Goal: Book appointment/travel/reservation

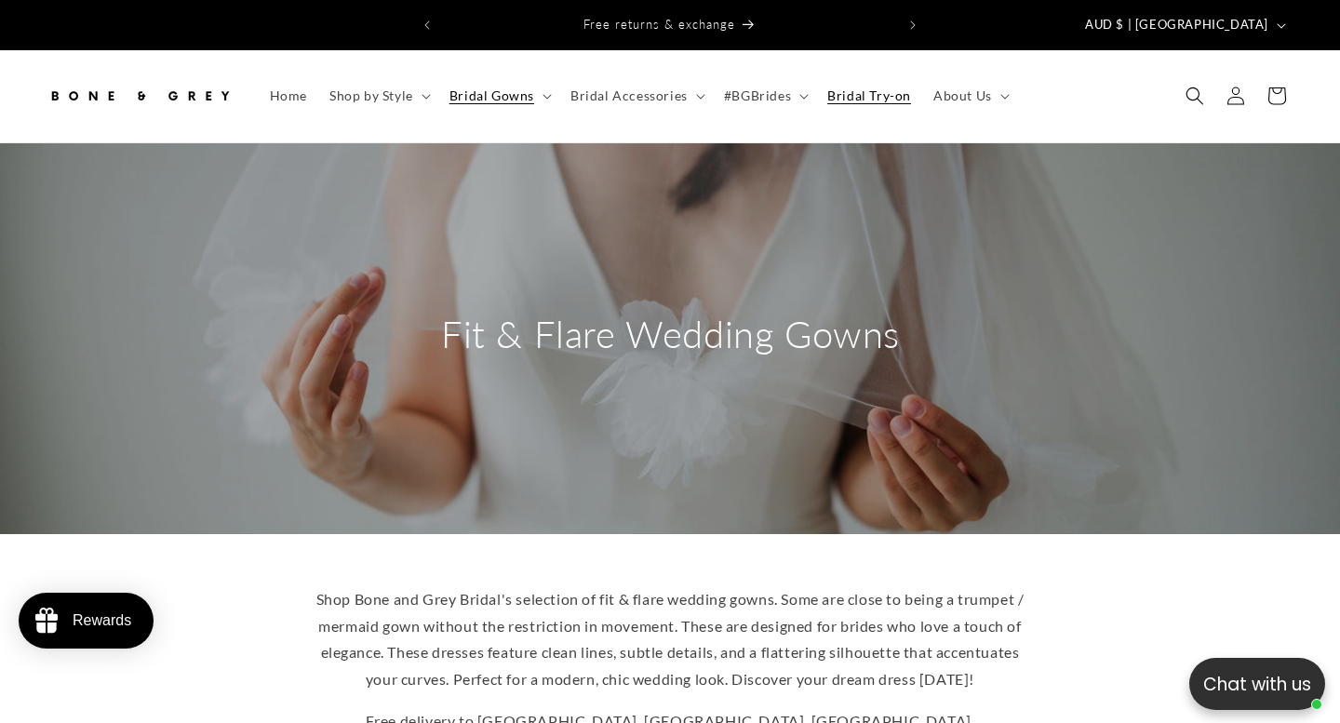
click at [865, 87] on span "Bridal Try-on" at bounding box center [869, 95] width 84 height 17
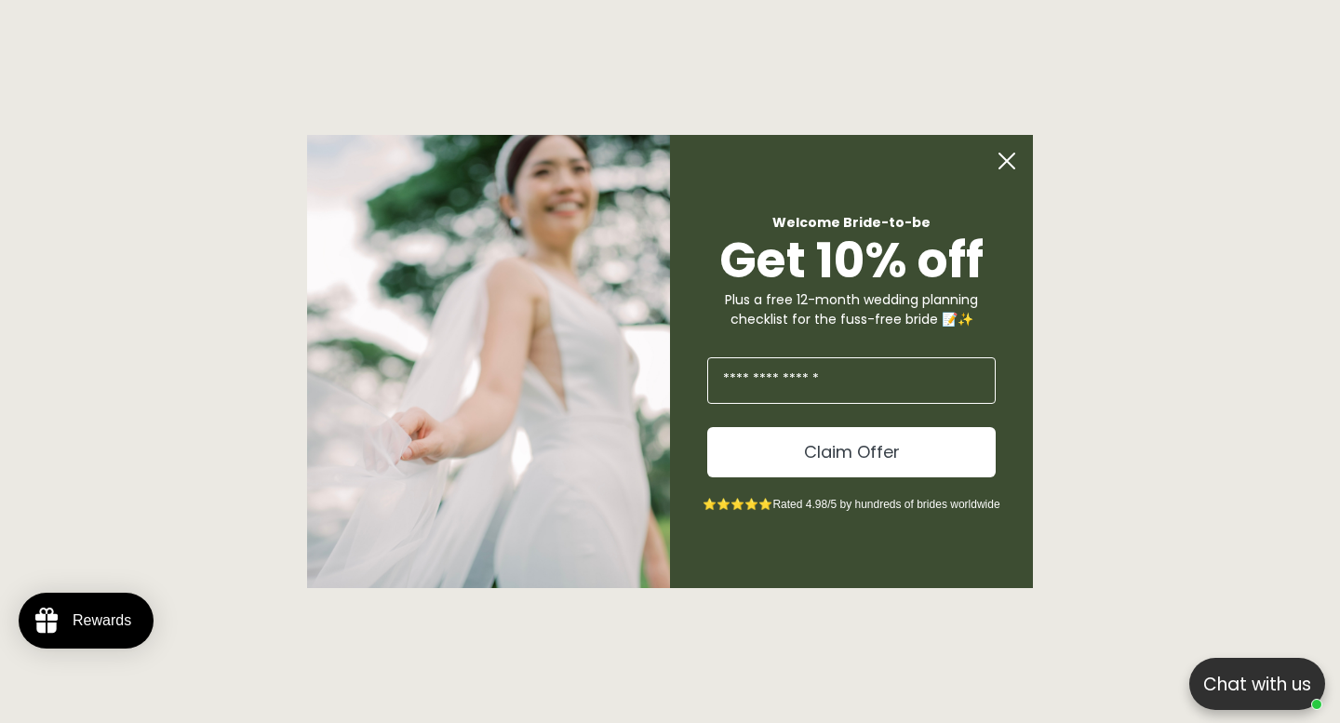
scroll to position [0, 904]
click at [1009, 161] on circle "Close dialog" at bounding box center [1006, 160] width 35 height 35
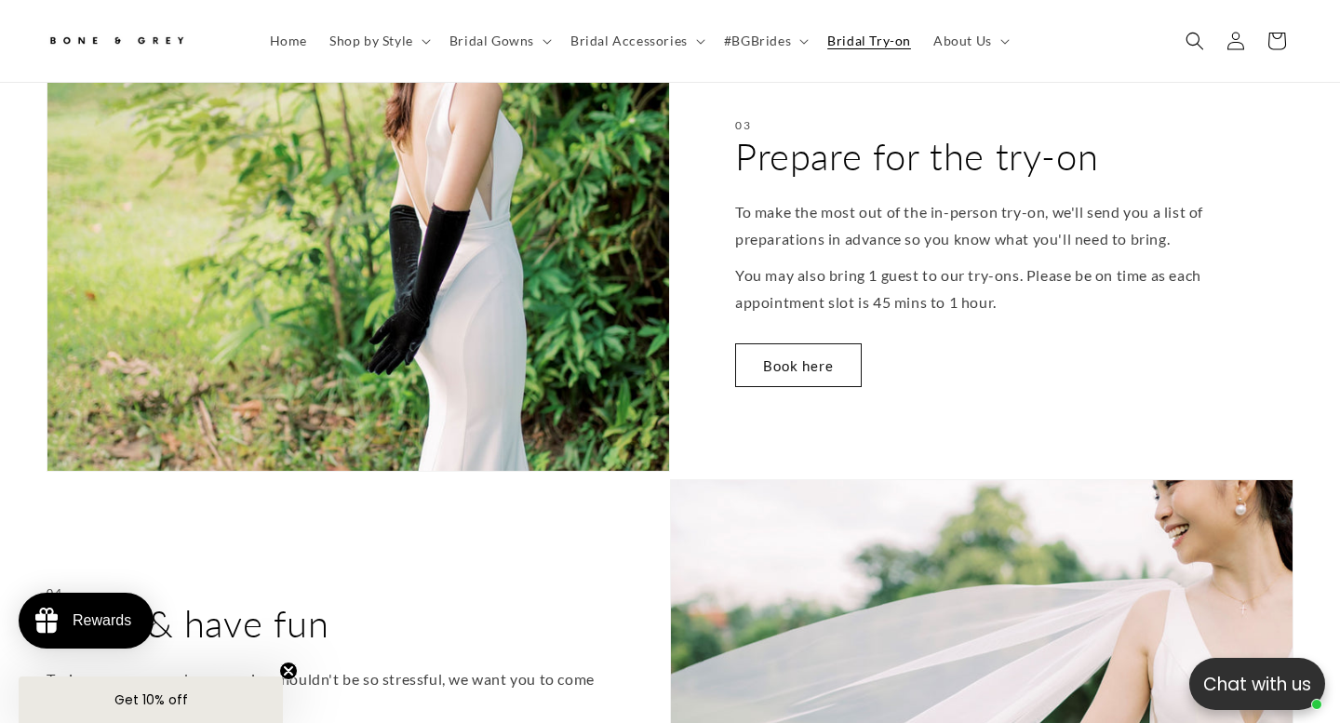
scroll to position [0, 0]
click at [799, 390] on div "03 Prepare for the try-on To make the most out of the in-person try-on, we'll s…" at bounding box center [981, 258] width 623 height 428
click at [808, 369] on link "Book here" at bounding box center [798, 365] width 127 height 44
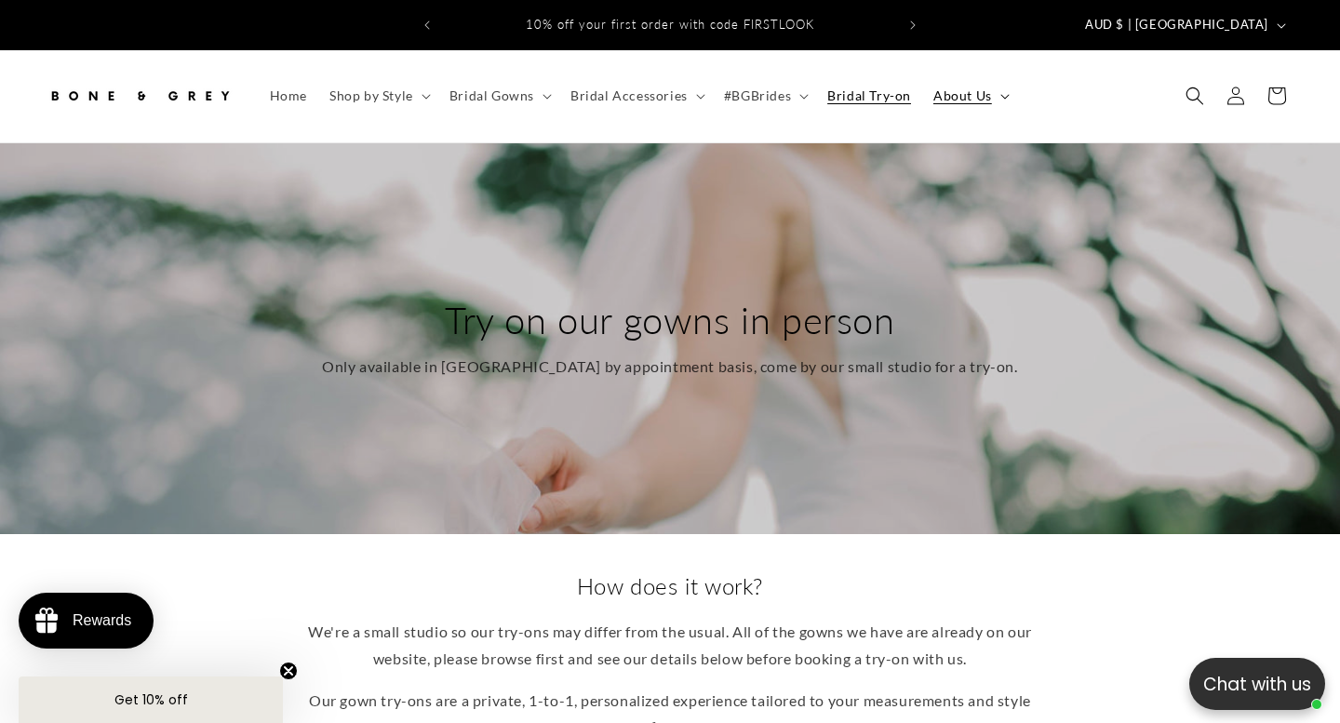
click at [995, 88] on summary "About Us" at bounding box center [969, 95] width 95 height 39
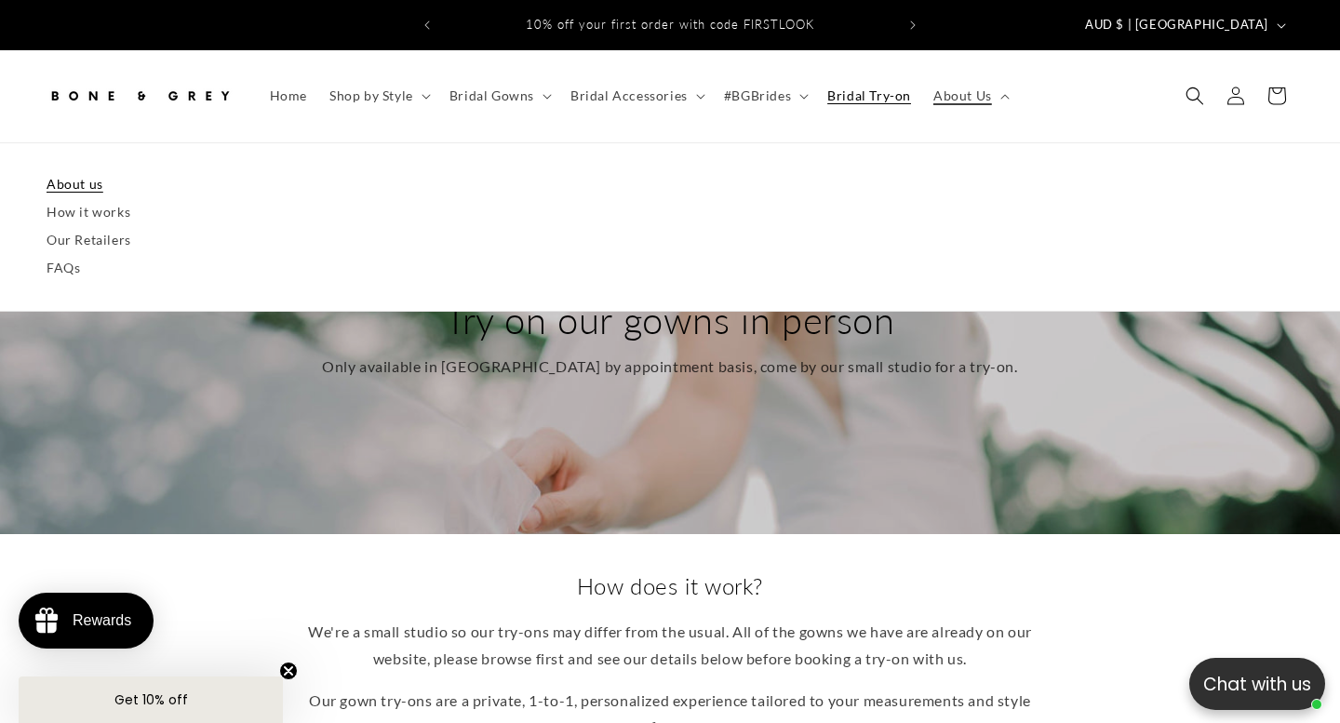
click at [87, 170] on link "About us" at bounding box center [670, 184] width 1247 height 28
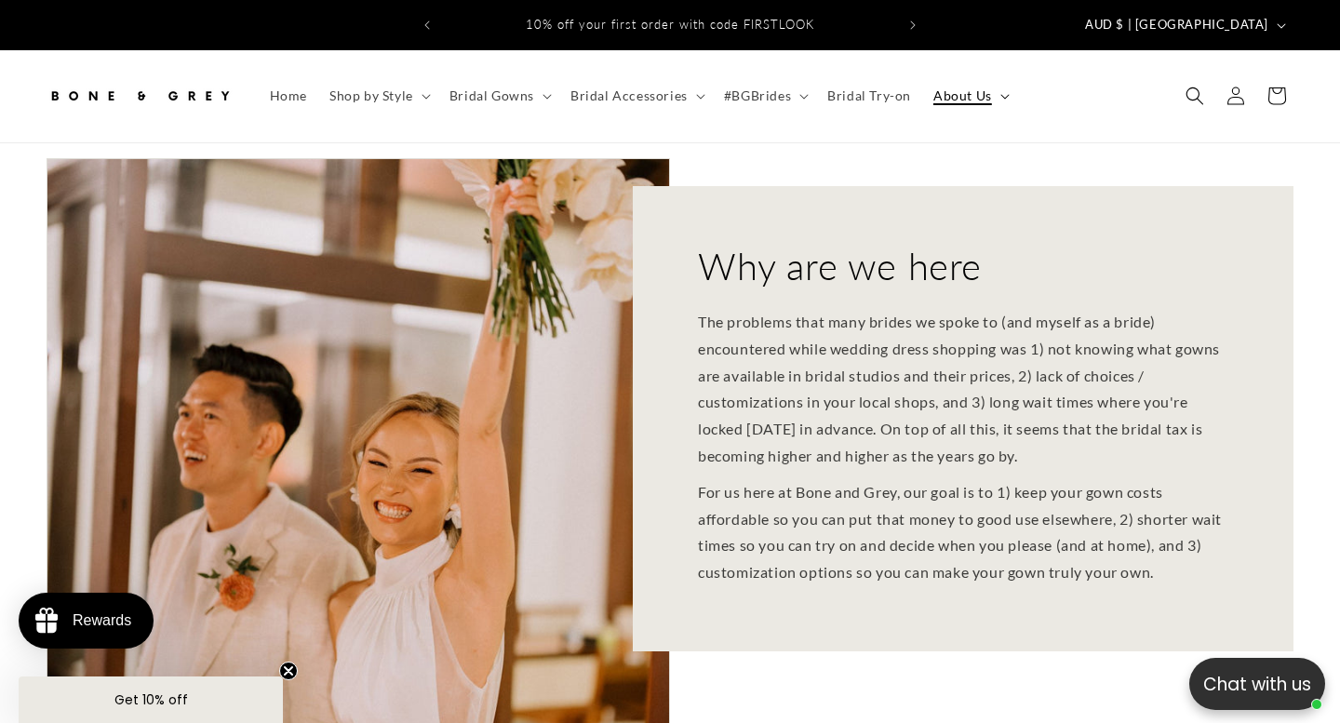
click at [973, 87] on span "About Us" at bounding box center [962, 95] width 59 height 17
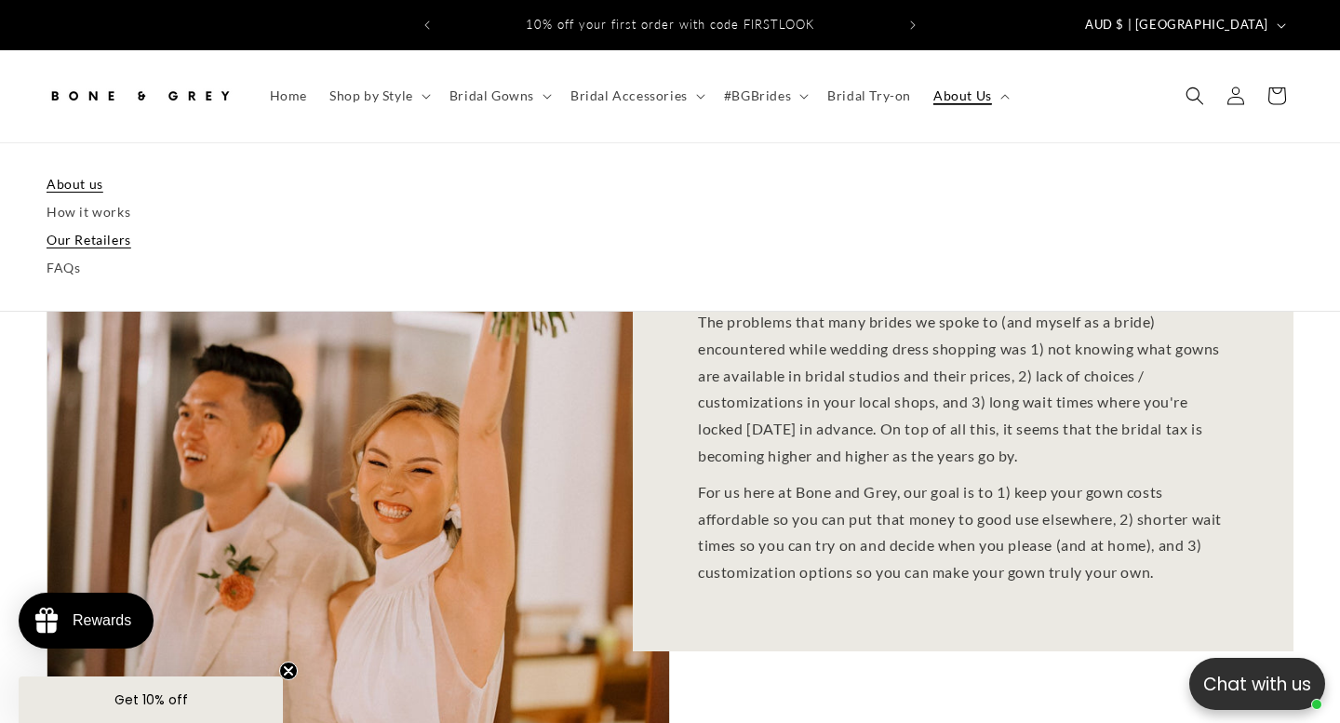
click at [102, 226] on link "Our Retailers" at bounding box center [670, 240] width 1247 height 28
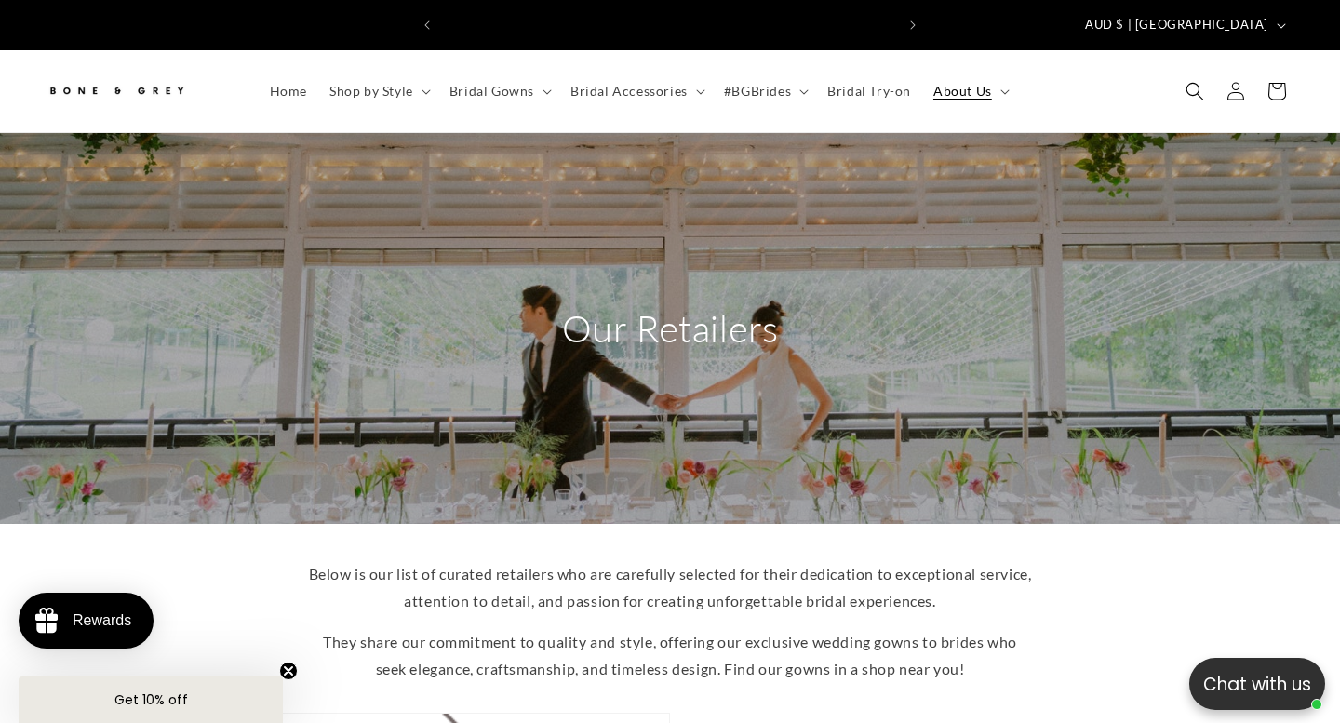
scroll to position [0, 904]
